Goal: Task Accomplishment & Management: Use online tool/utility

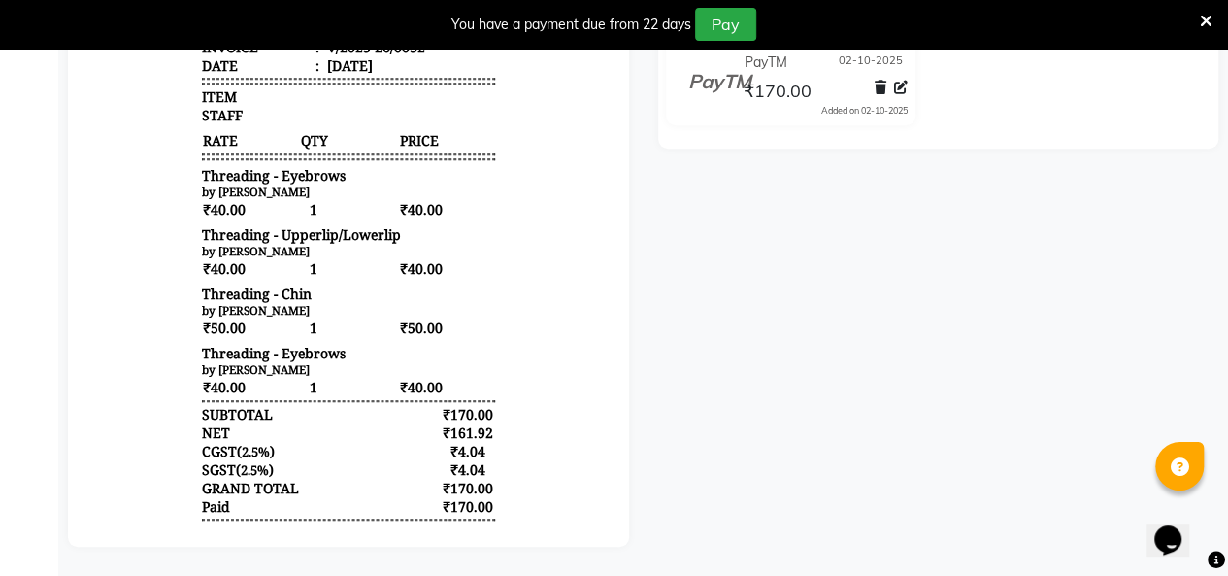
click at [1208, 17] on icon at bounding box center [1206, 21] width 13 height 17
click at [1208, 17] on div "Payments PayTM [DATE] ₹170.00 Added on [DATE]" at bounding box center [938, 76] width 561 height 145
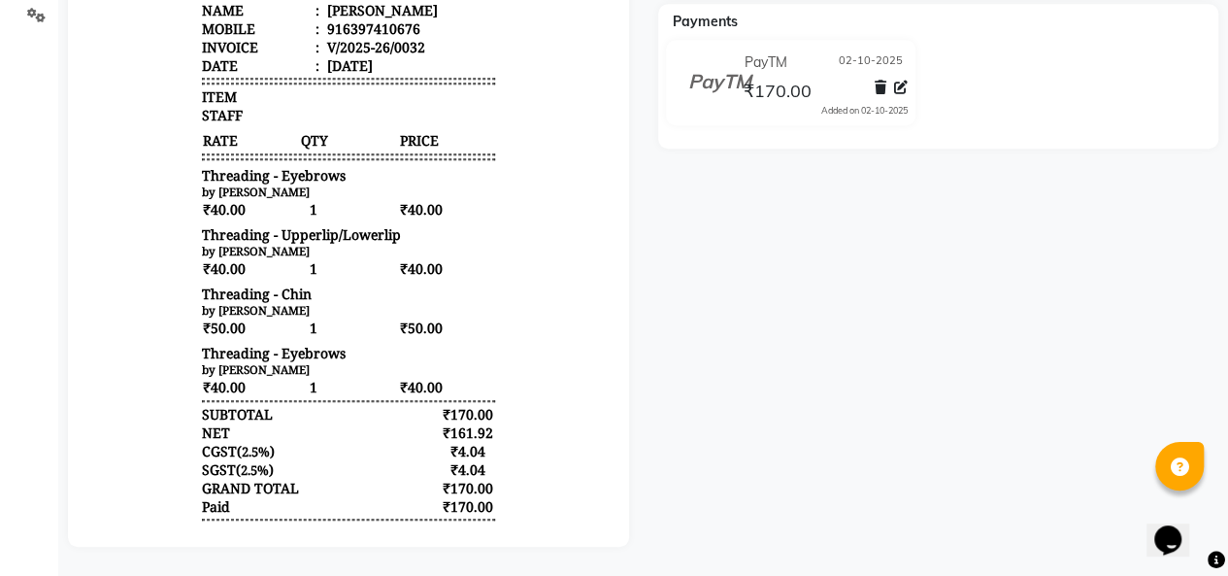
scroll to position [510, 0]
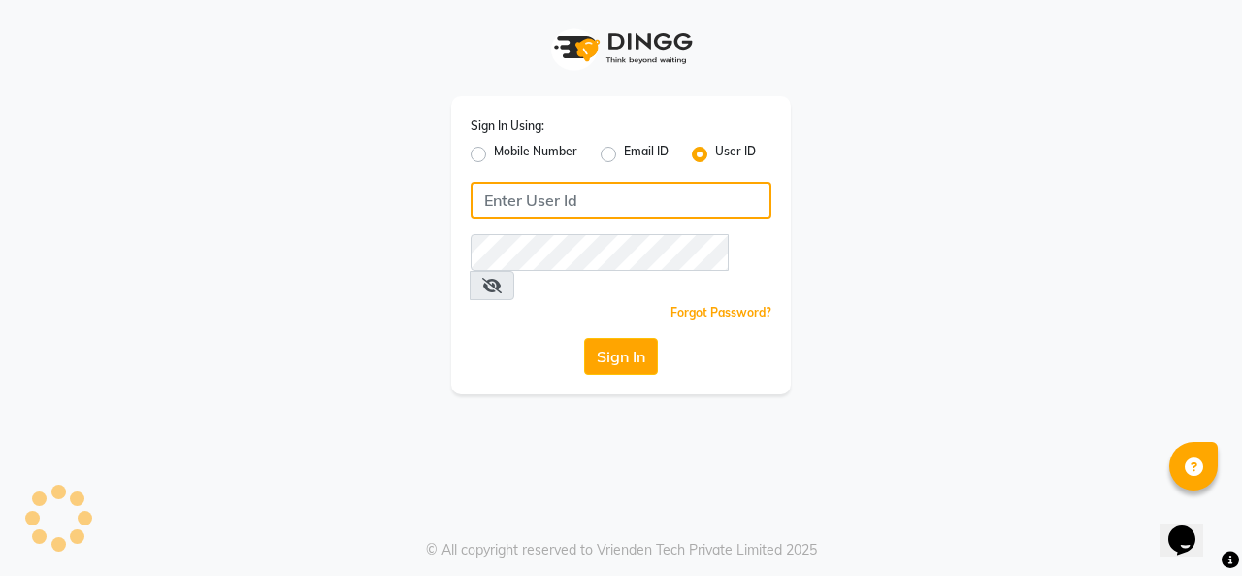
type input "theorchardsalon"
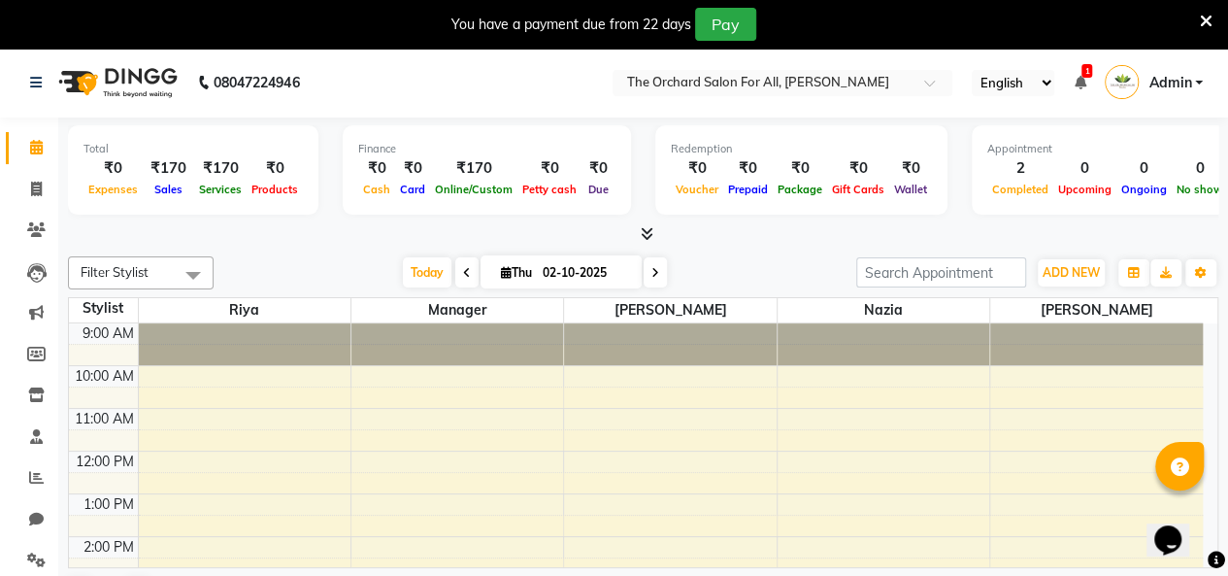
click at [1227, 568] on div "Total ₹0 Expenses ₹170 Sales ₹170 Services ₹0 Products Finance ₹0 Cash ₹0 Card …" at bounding box center [642, 371] width 1169 height 508
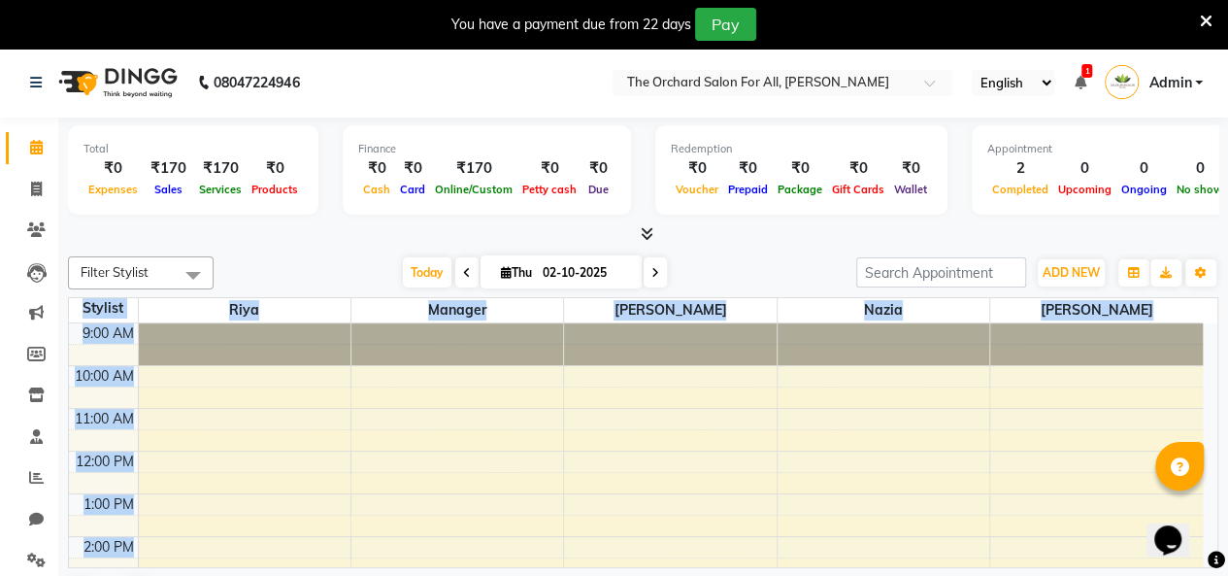
click at [1227, 568] on div "Total ₹0 Expenses ₹170 Sales ₹170 Services ₹0 Products Finance ₹0 Cash ₹0 Card …" at bounding box center [642, 371] width 1169 height 508
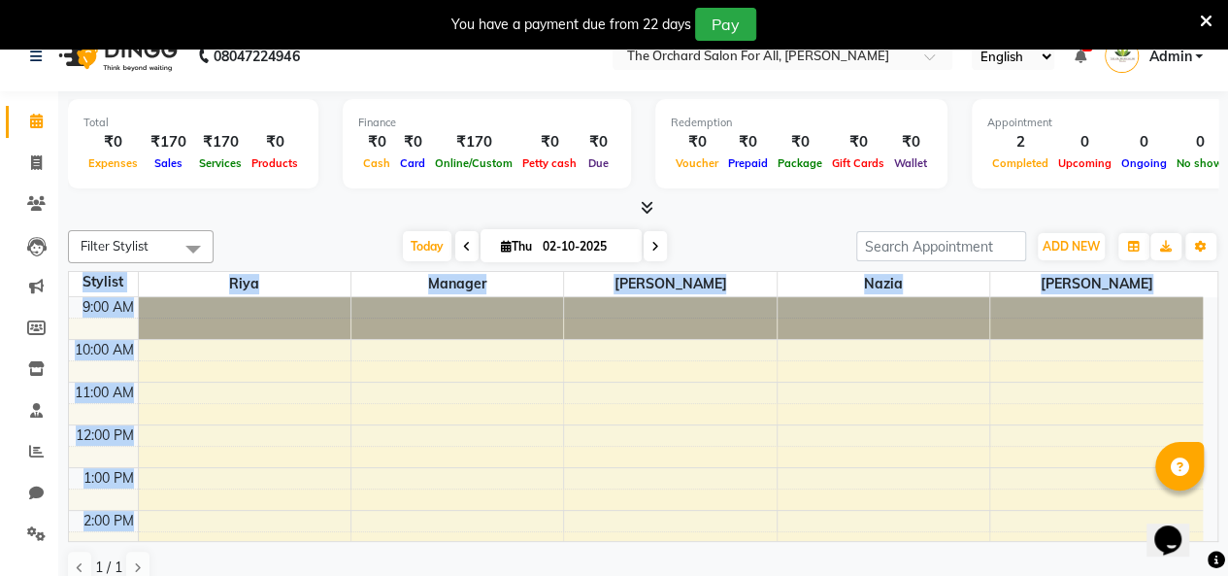
scroll to position [49, 0]
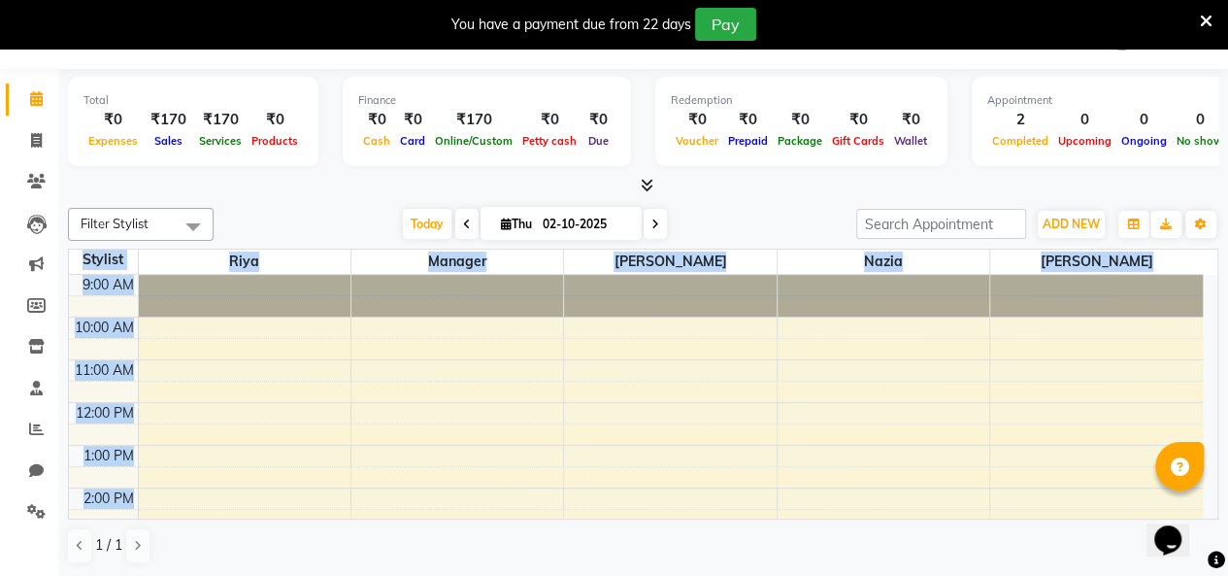
click at [960, 384] on div "9:00 AM 10:00 AM 11:00 AM 12:00 PM 1:00 PM 2:00 PM 3:00 PM 4:00 PM 5:00 PM 6:00…" at bounding box center [636, 552] width 1134 height 554
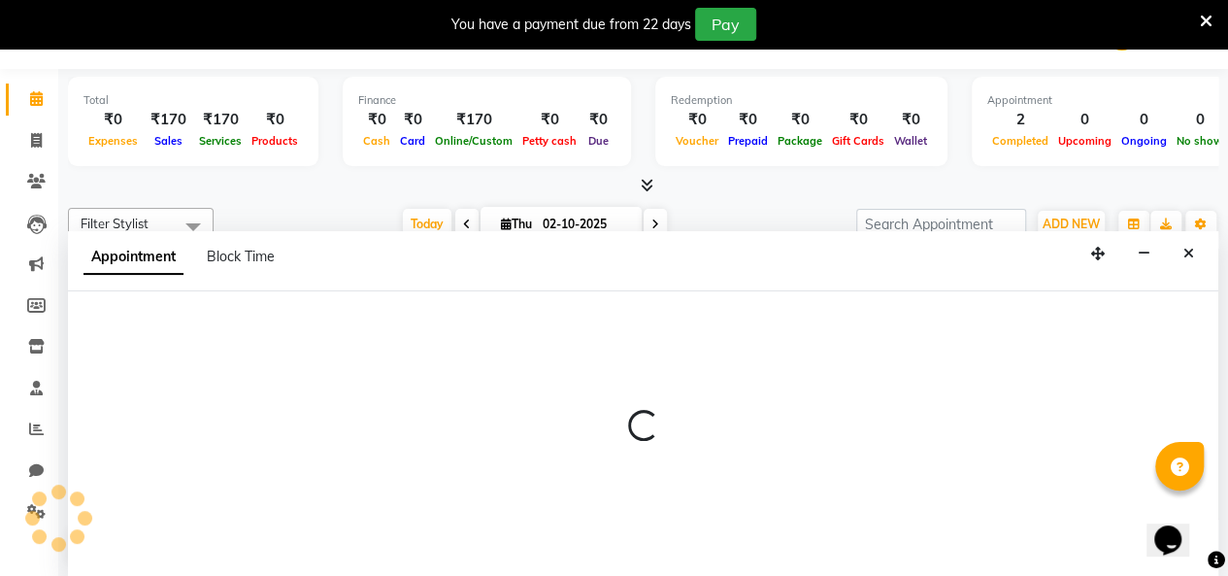
select select "59025"
select select "690"
select select "tentative"
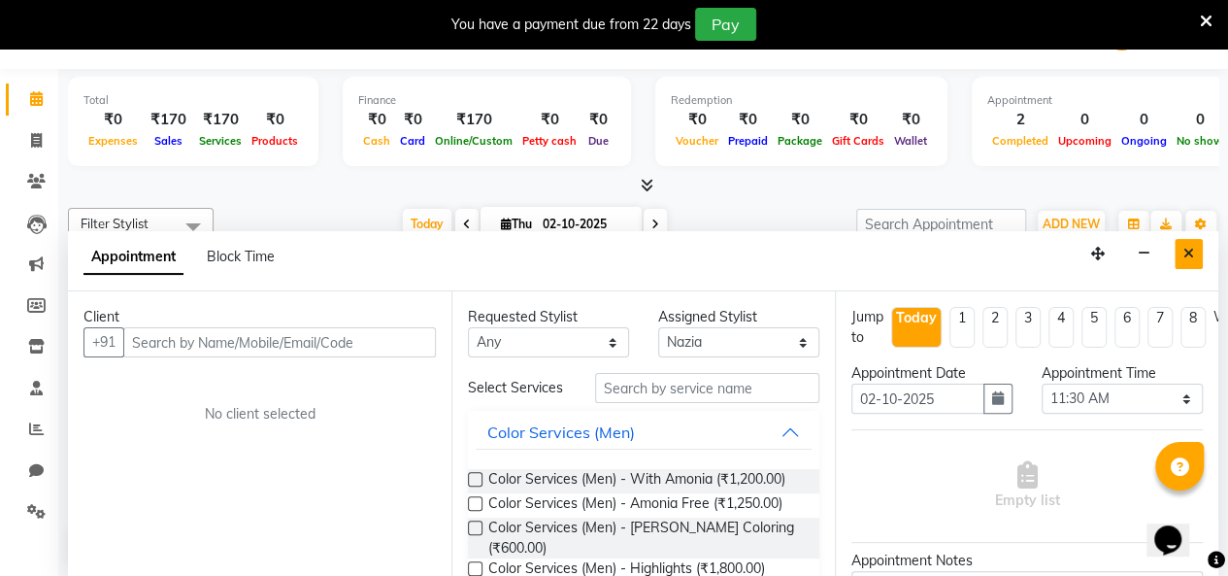
click at [1189, 257] on icon "Close" at bounding box center [1188, 254] width 11 height 14
